Goal: Find specific page/section: Find specific page/section

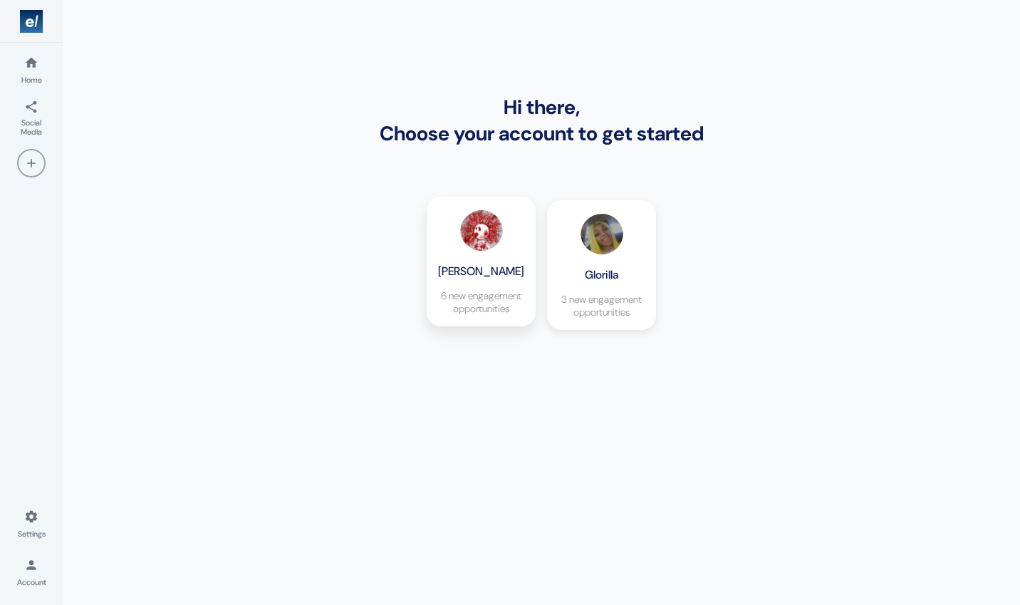
click at [502, 300] on p "6 new engagement opportunities" at bounding box center [481, 302] width 81 height 26
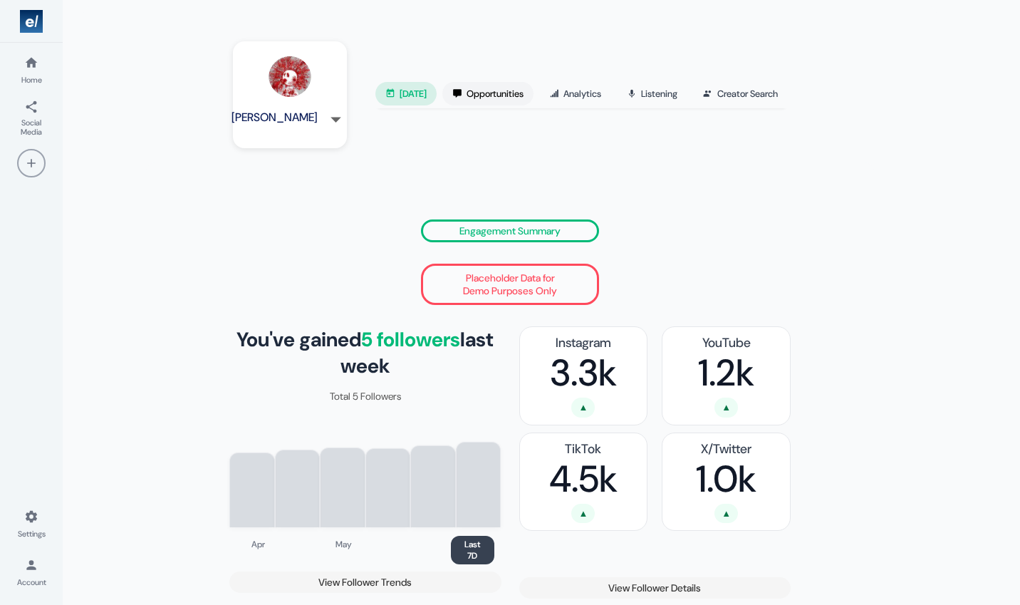
click at [485, 103] on link "Opportunities" at bounding box center [488, 94] width 91 height 24
